Goal: Task Accomplishment & Management: Use online tool/utility

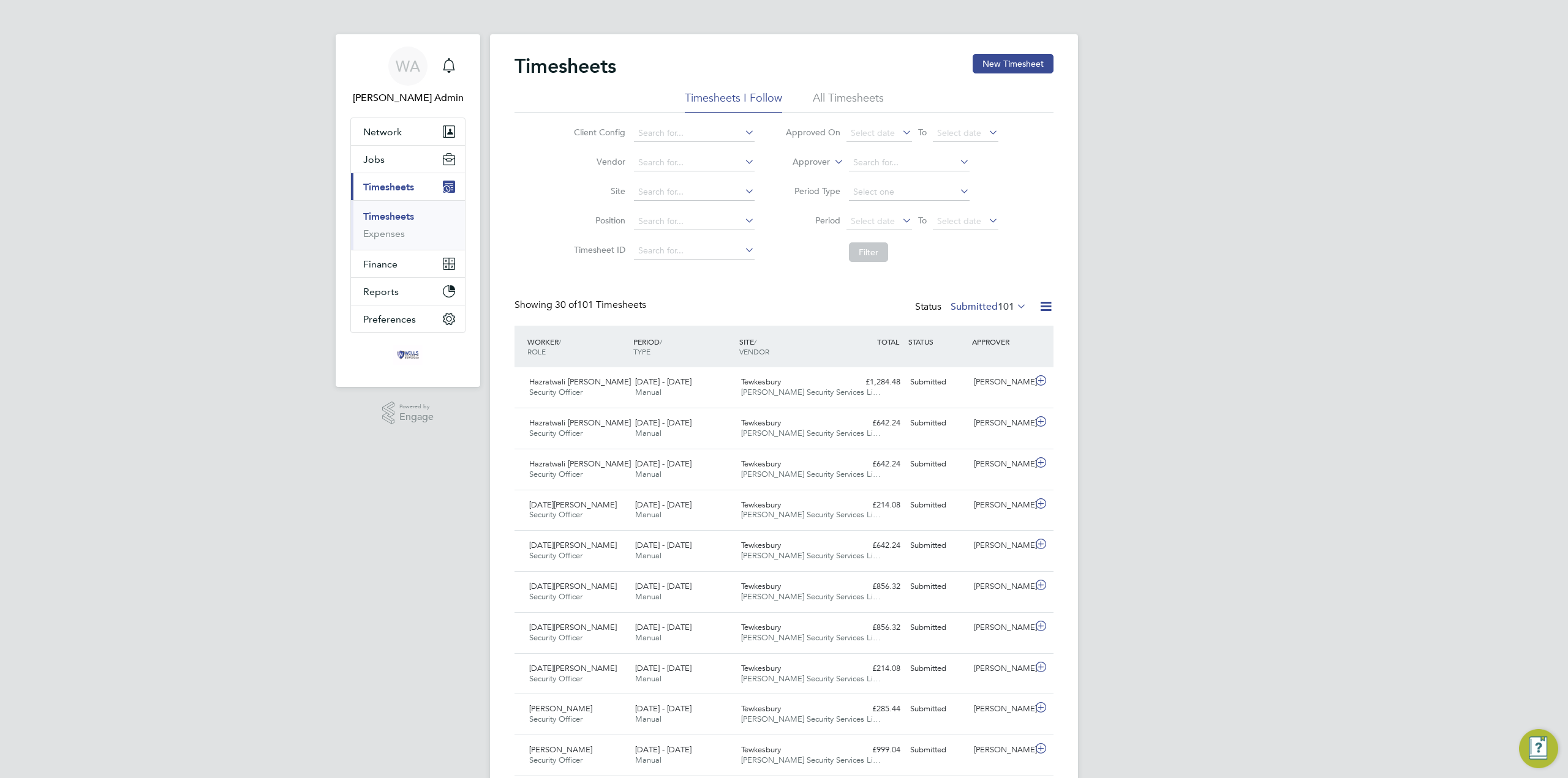
click at [1003, 307] on span "101" at bounding box center [1006, 307] width 17 height 12
click at [1003, 361] on li "101" at bounding box center [1011, 363] width 31 height 17
click at [1048, 303] on icon at bounding box center [1046, 307] width 15 height 15
click at [987, 359] on li "Download Timesheets Report" at bounding box center [970, 359] width 162 height 17
click at [981, 387] on div "Kieran Ryder" at bounding box center [1001, 382] width 64 height 21
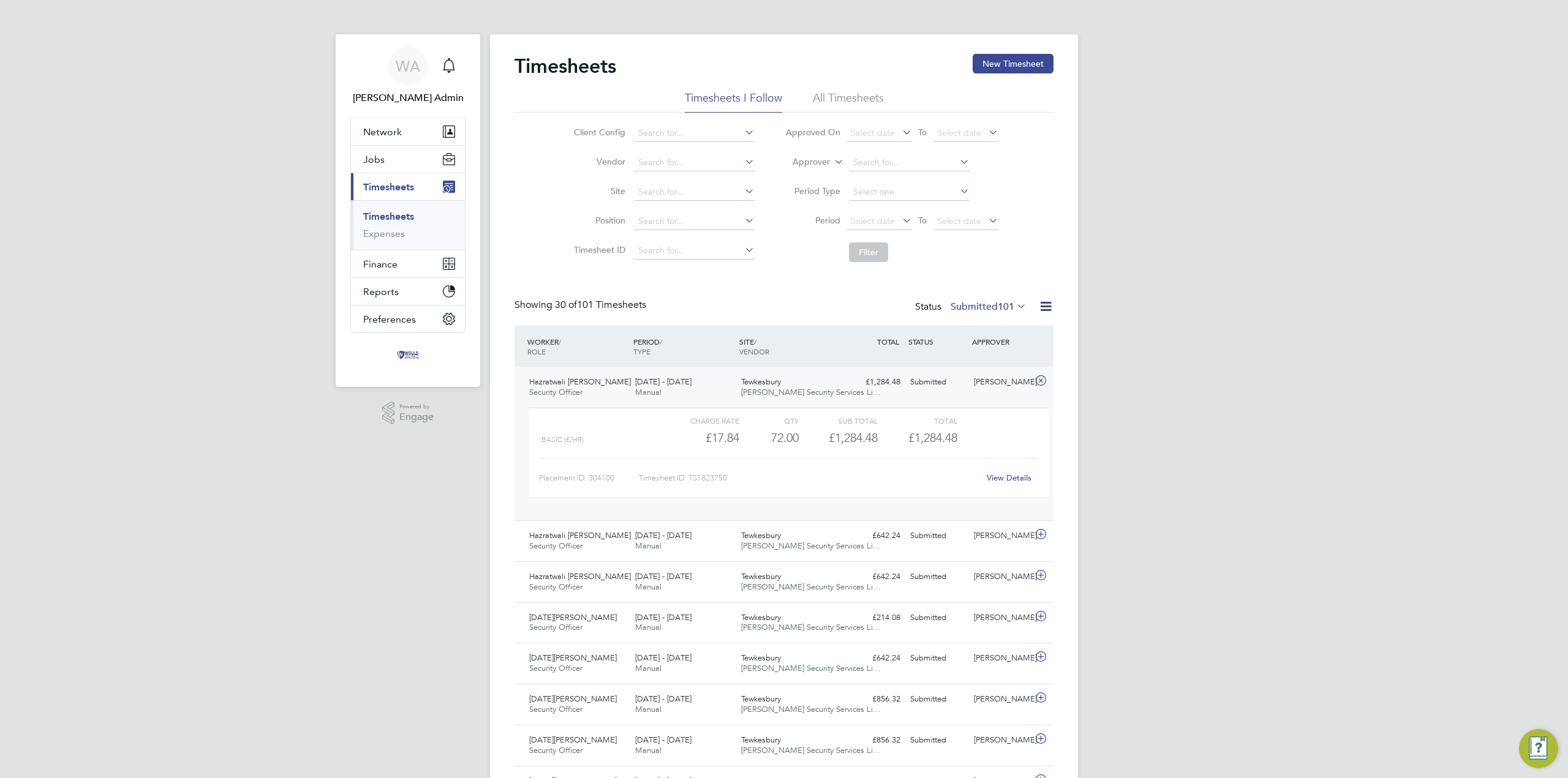
click at [1018, 477] on link "View Details" at bounding box center [1009, 477] width 45 height 10
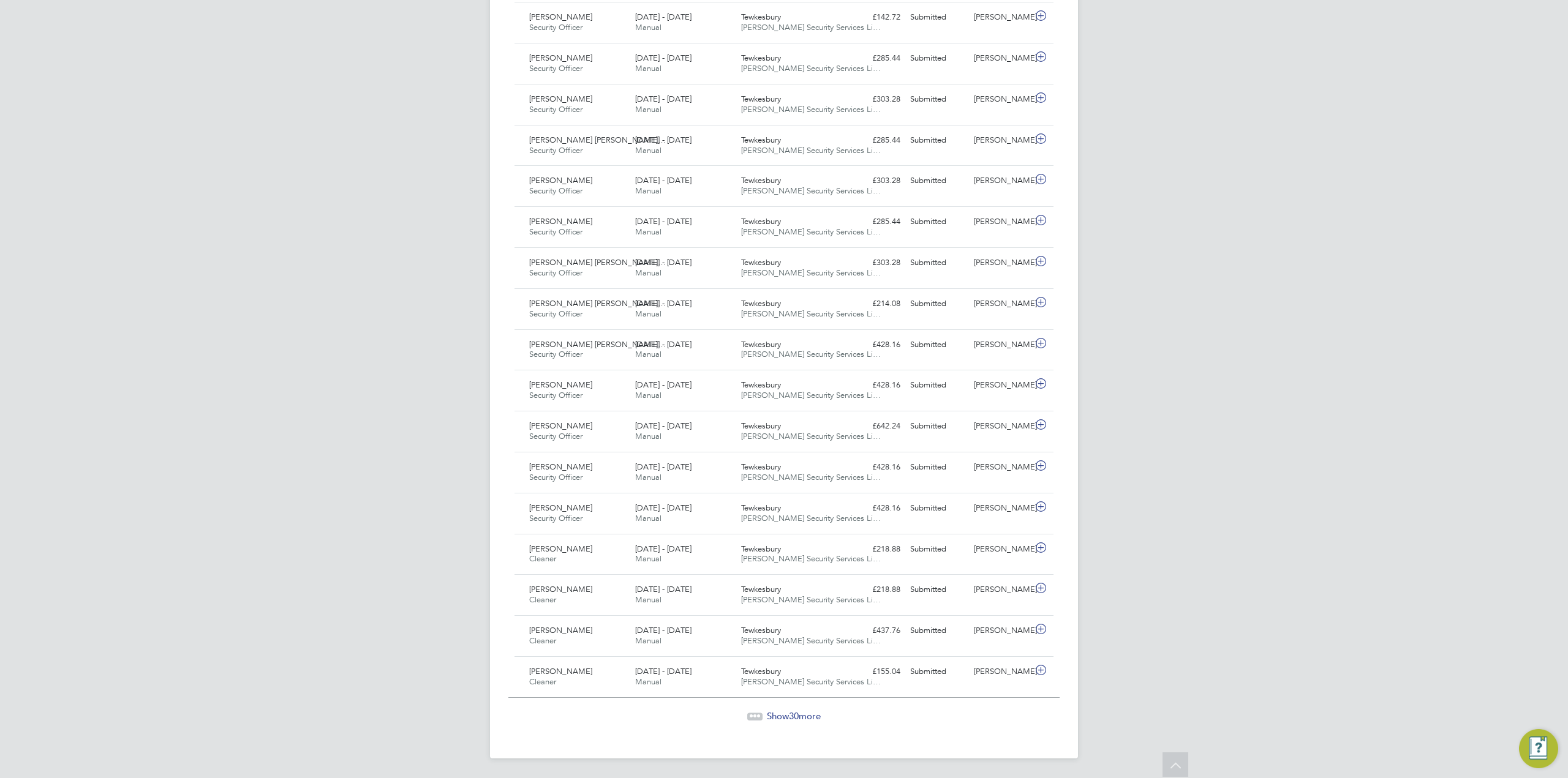
click at [807, 714] on span "Show 30 more" at bounding box center [793, 716] width 53 height 11
click at [783, 716] on span "Show 30 more" at bounding box center [793, 715] width 53 height 11
click at [787, 713] on span "Show 11 more" at bounding box center [793, 716] width 53 height 11
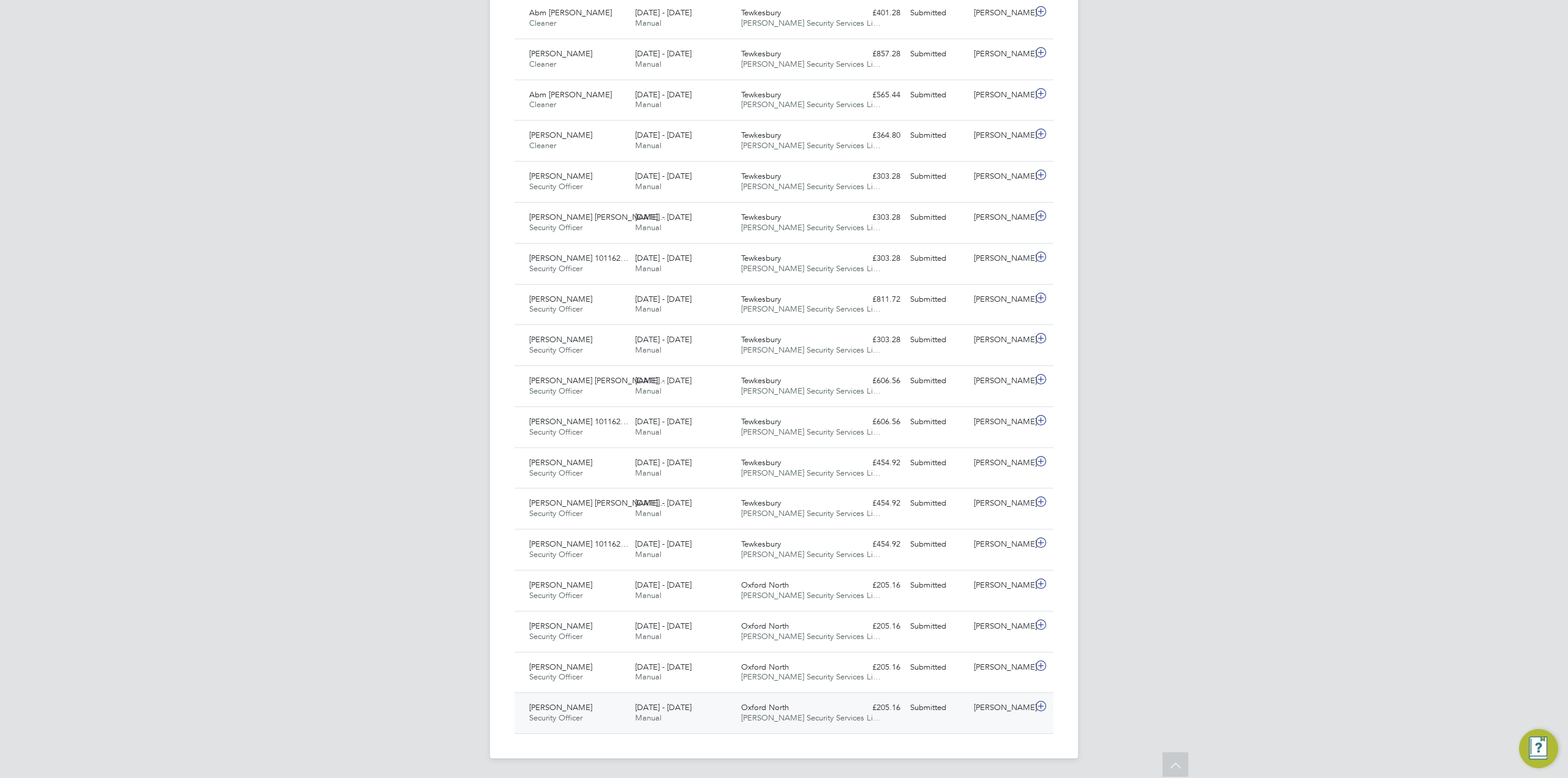
click at [792, 719] on span "Wills Security Services Li…" at bounding box center [810, 717] width 140 height 10
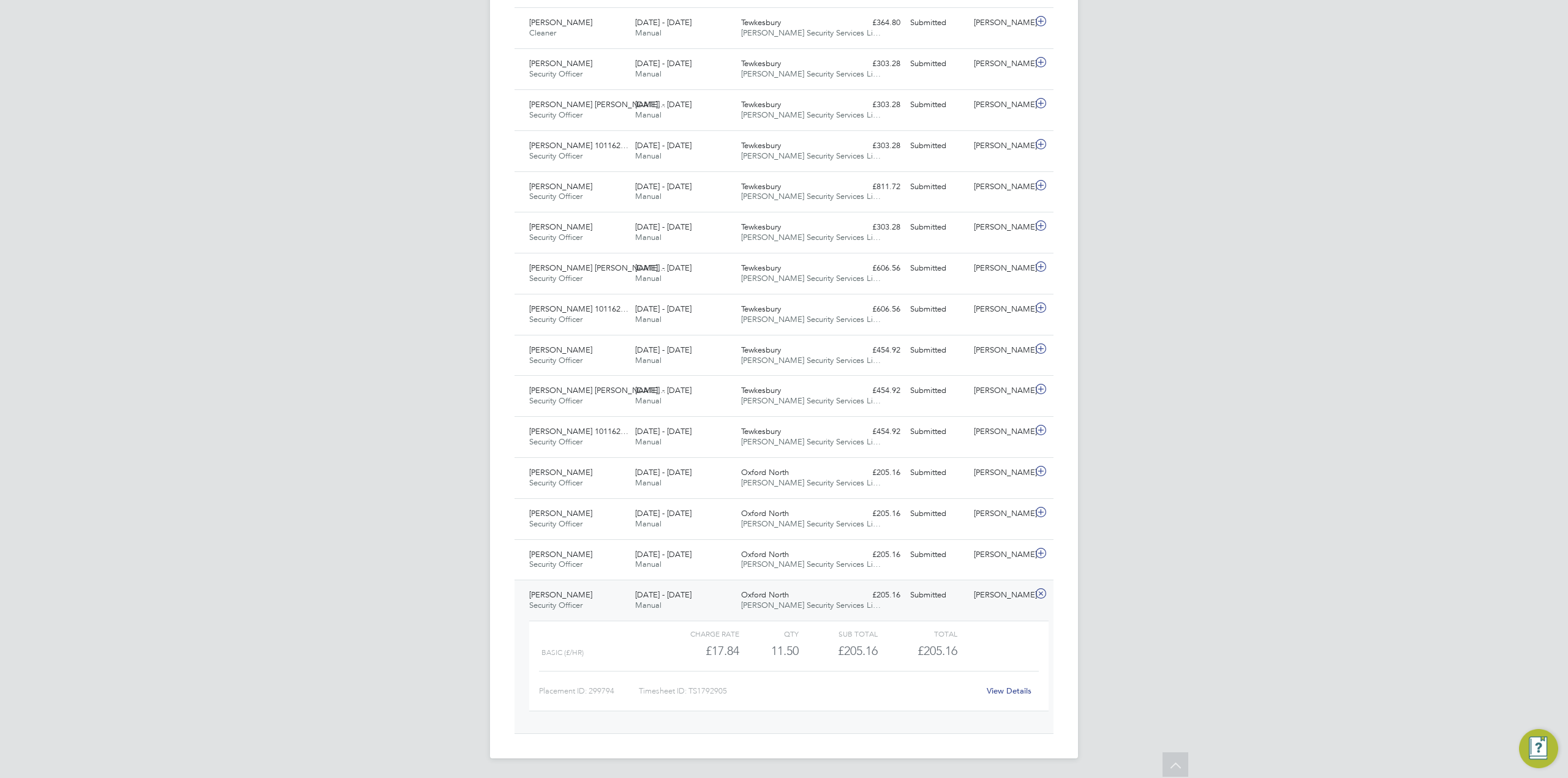
click at [1009, 688] on link "View Details" at bounding box center [1009, 691] width 45 height 10
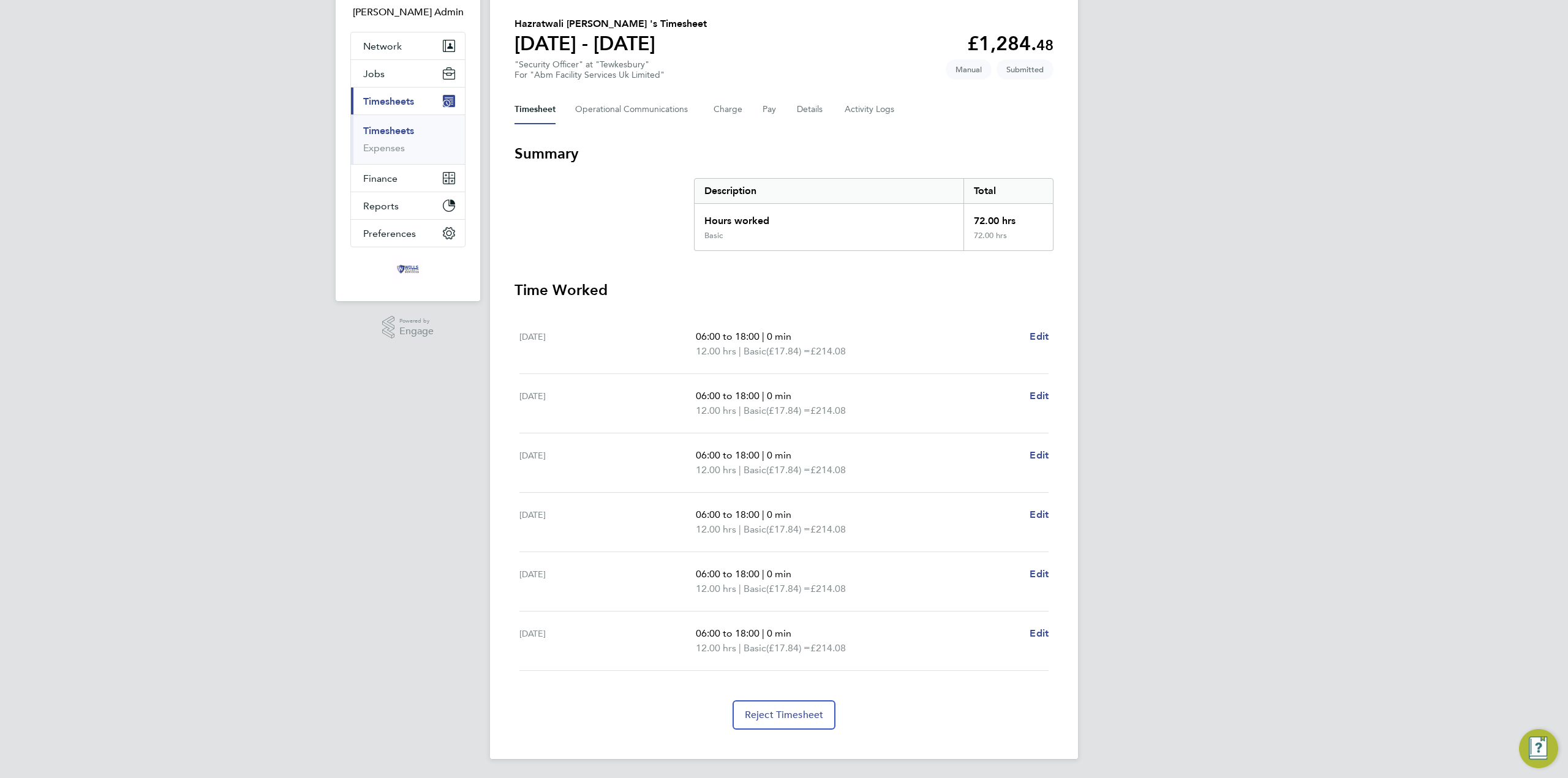
scroll to position [86, 0]
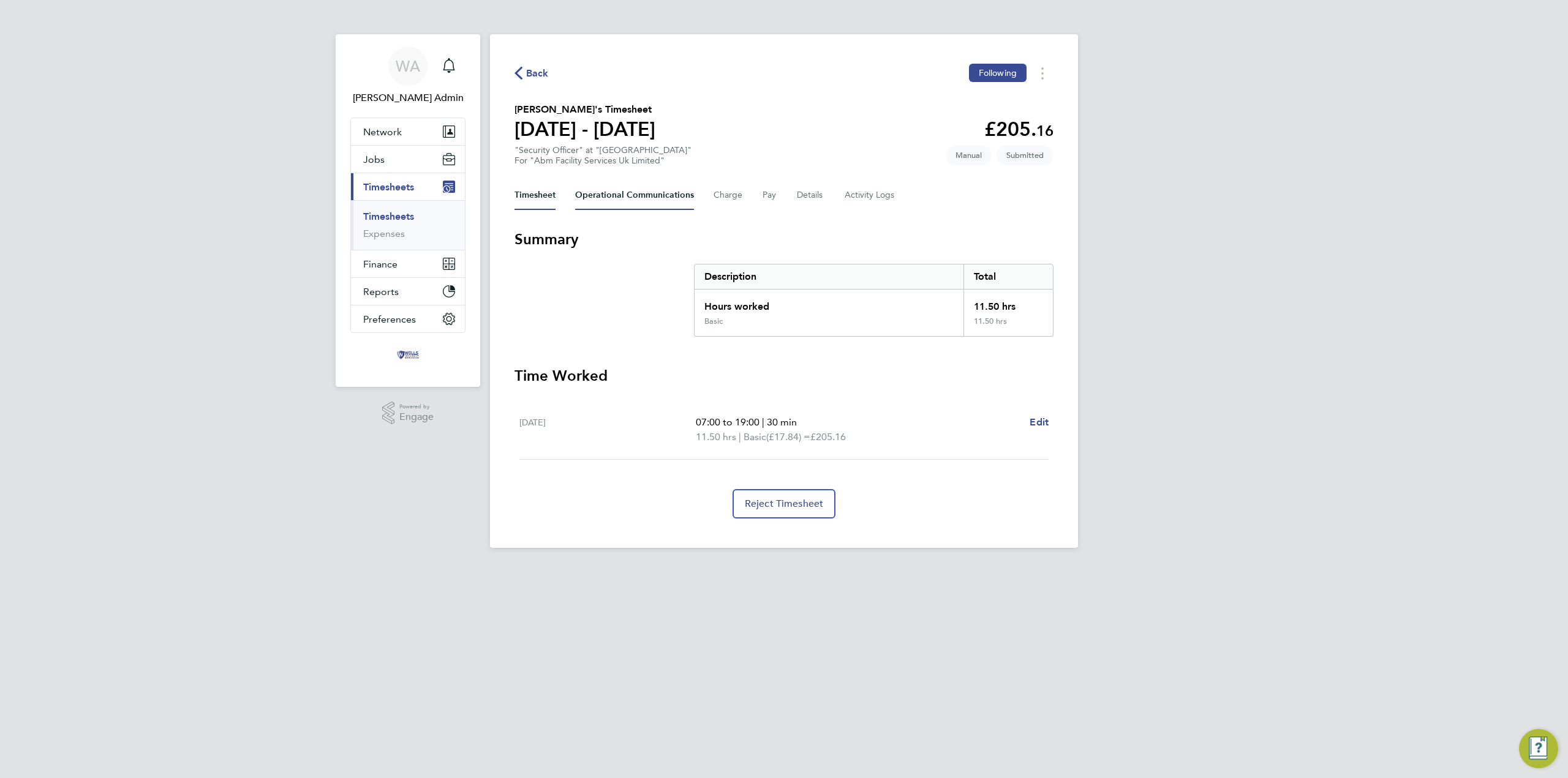
click at [675, 193] on Communications-tab "Operational Communications" at bounding box center [634, 195] width 119 height 29
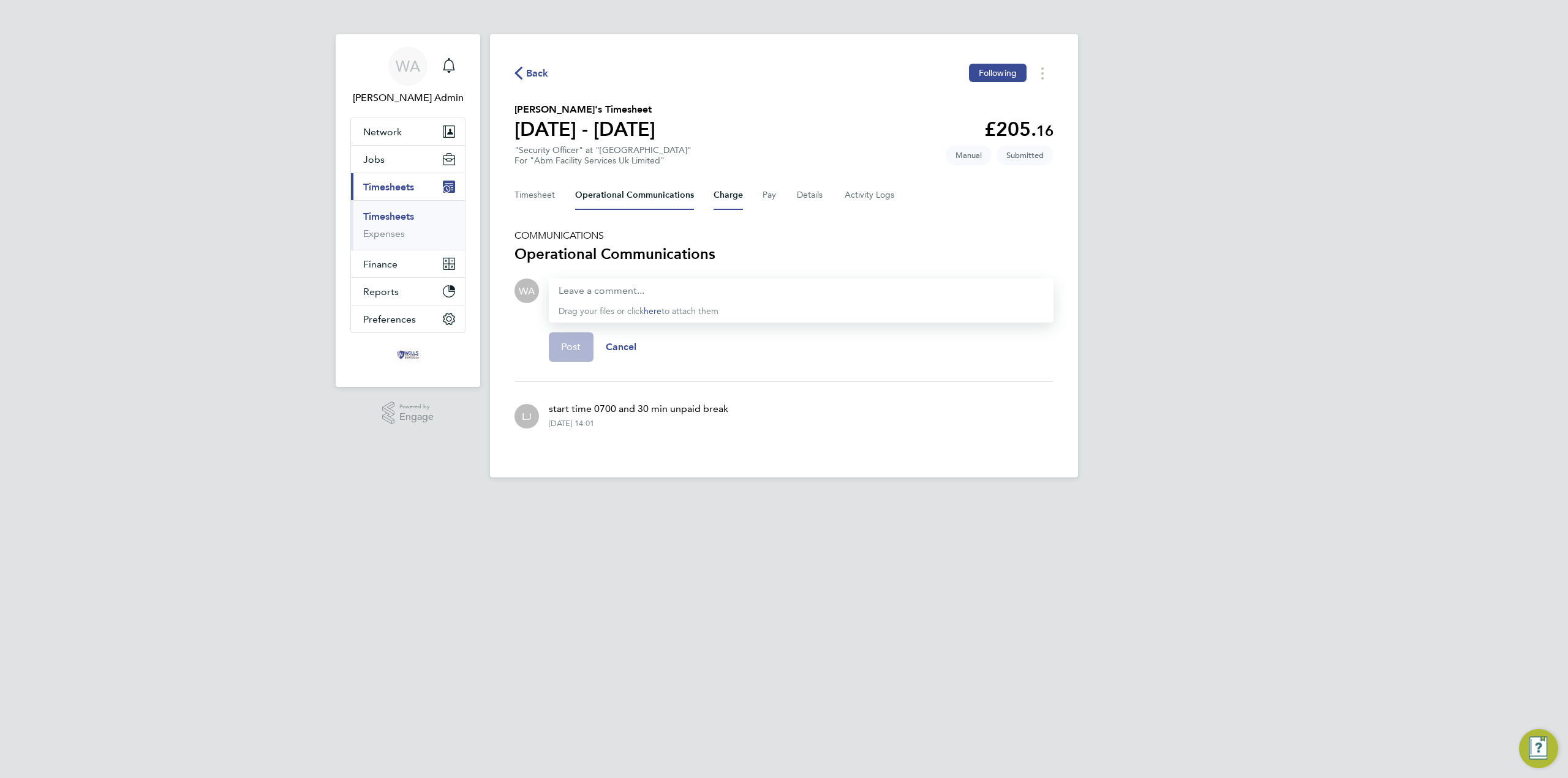
click at [733, 193] on button "Charge" at bounding box center [728, 195] width 29 height 29
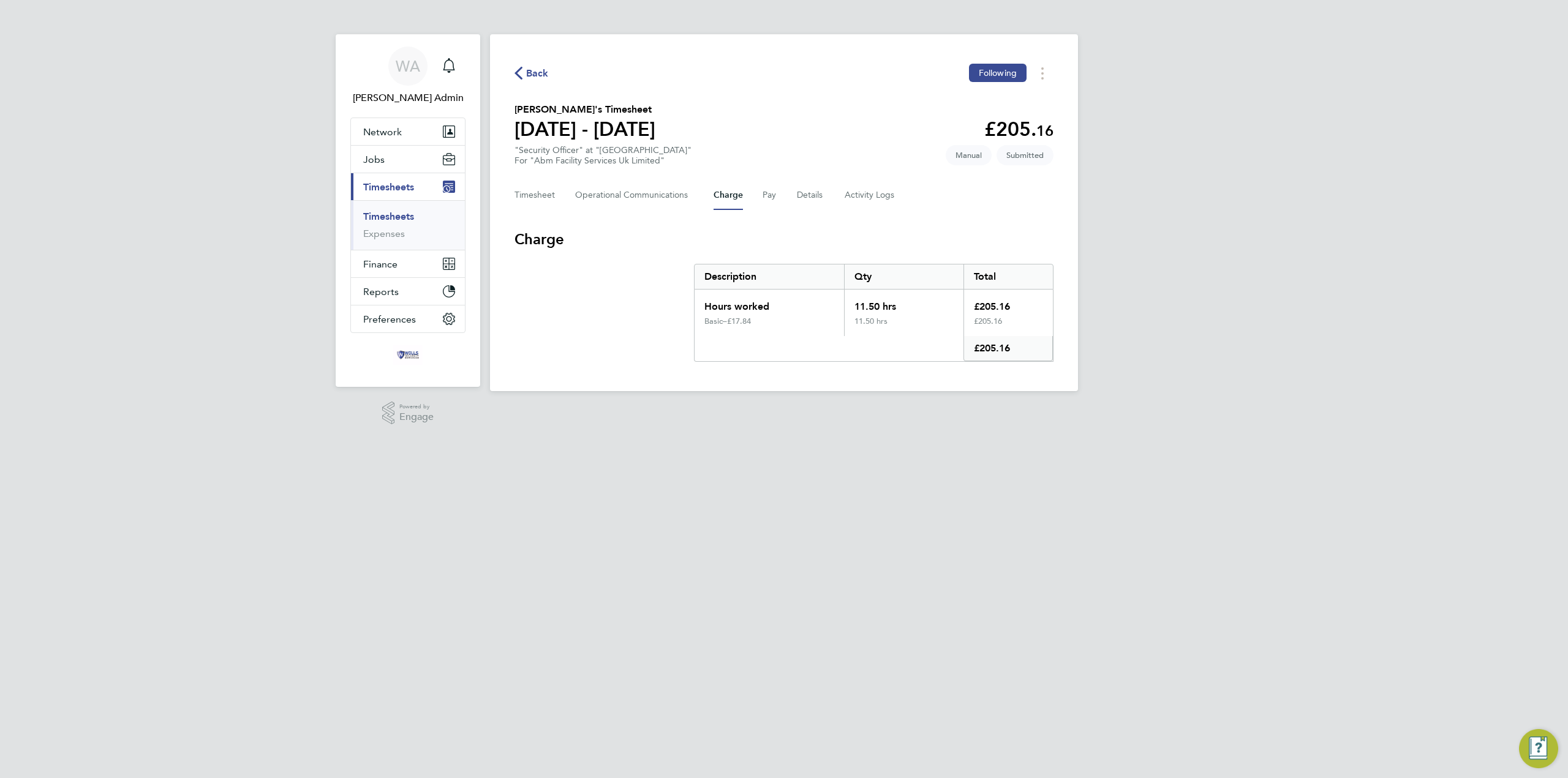
click at [511, 199] on div "Back Following [PERSON_NAME]'s Timesheet [DATE] - [DATE] £205. 16 "Security Off…" at bounding box center [784, 213] width 588 height 357
click at [522, 194] on button "Timesheet" at bounding box center [535, 195] width 41 height 29
